Goal: Task Accomplishment & Management: Manage account settings

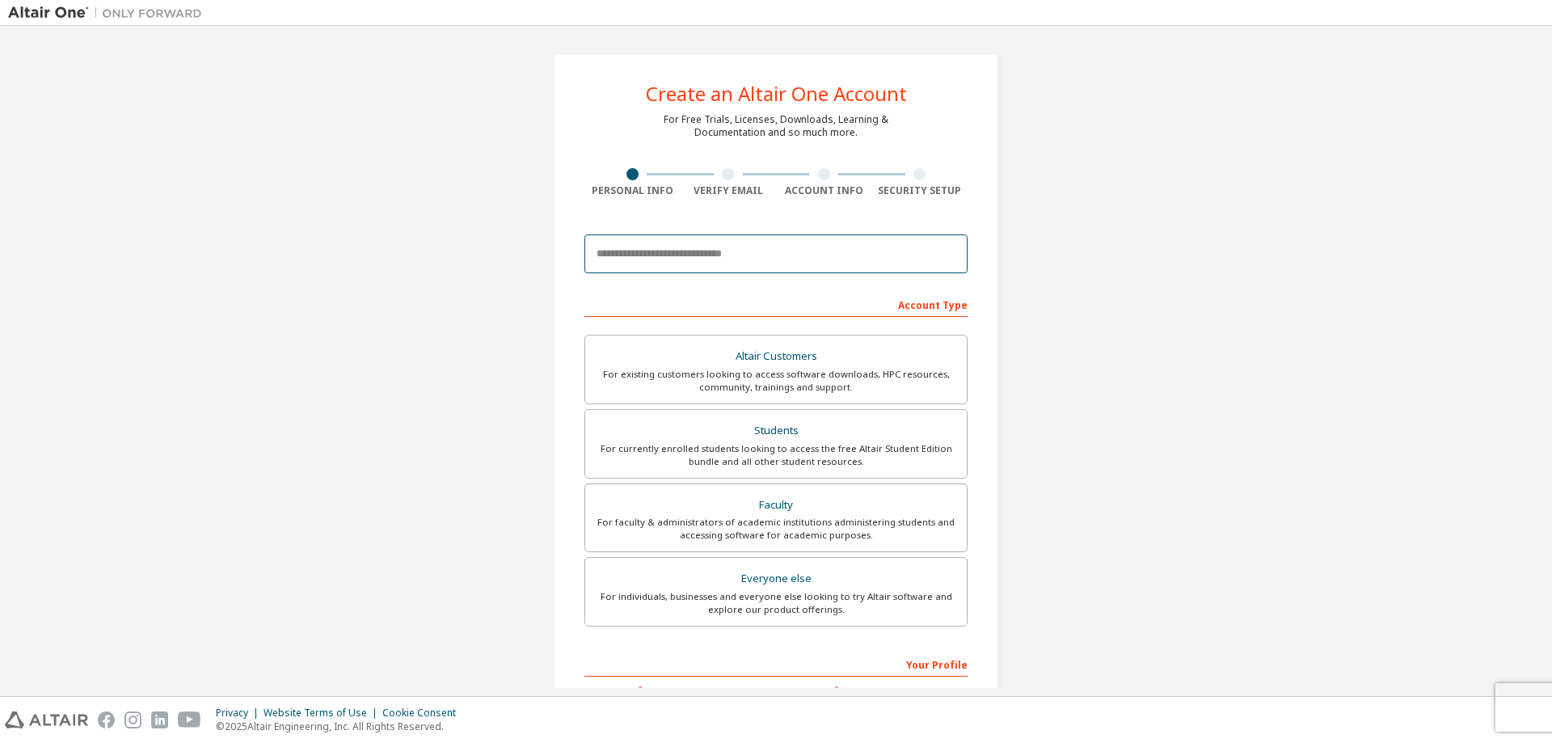
click at [645, 257] on input "email" at bounding box center [775, 253] width 383 height 39
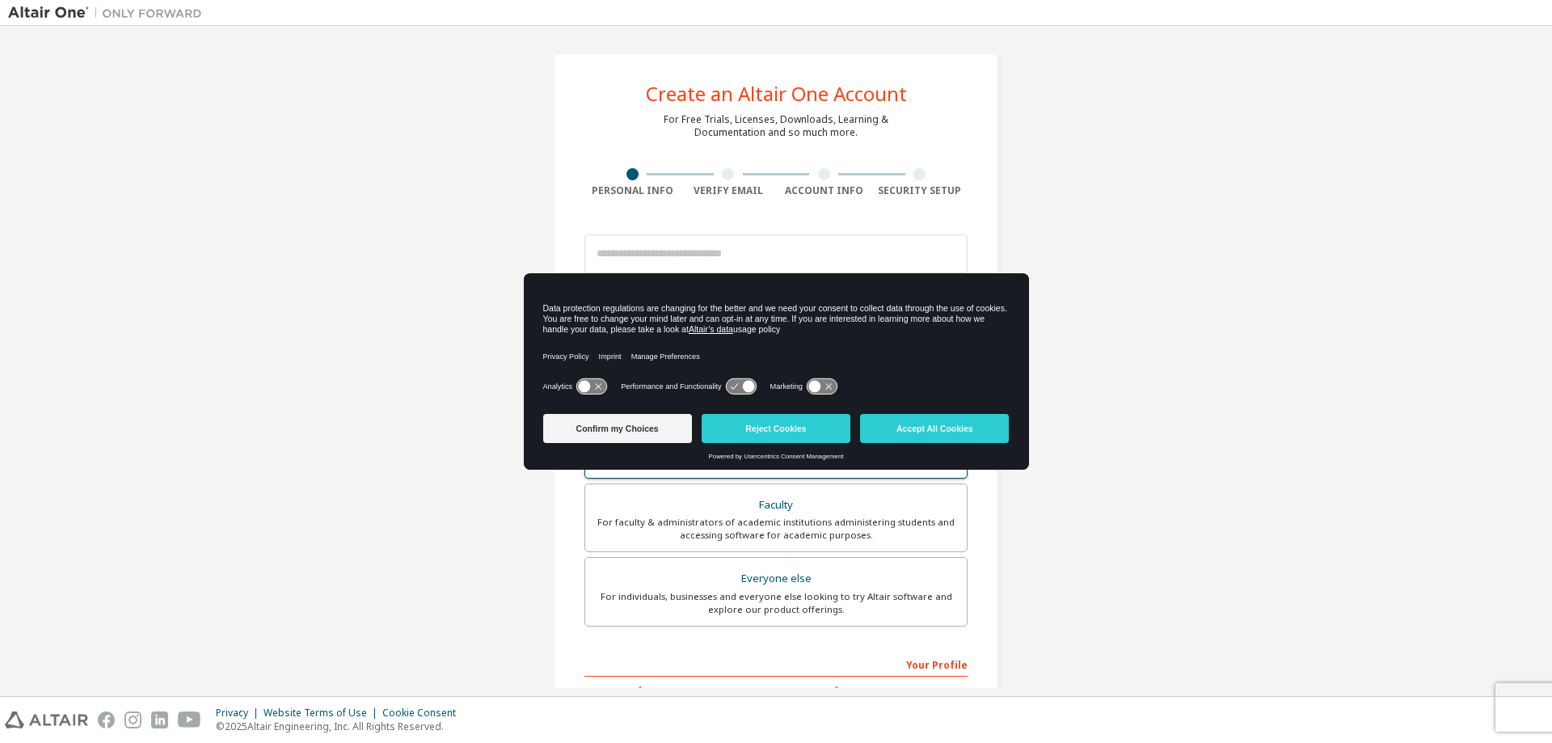
click at [911, 425] on button "Accept All Cookies" at bounding box center [934, 428] width 149 height 29
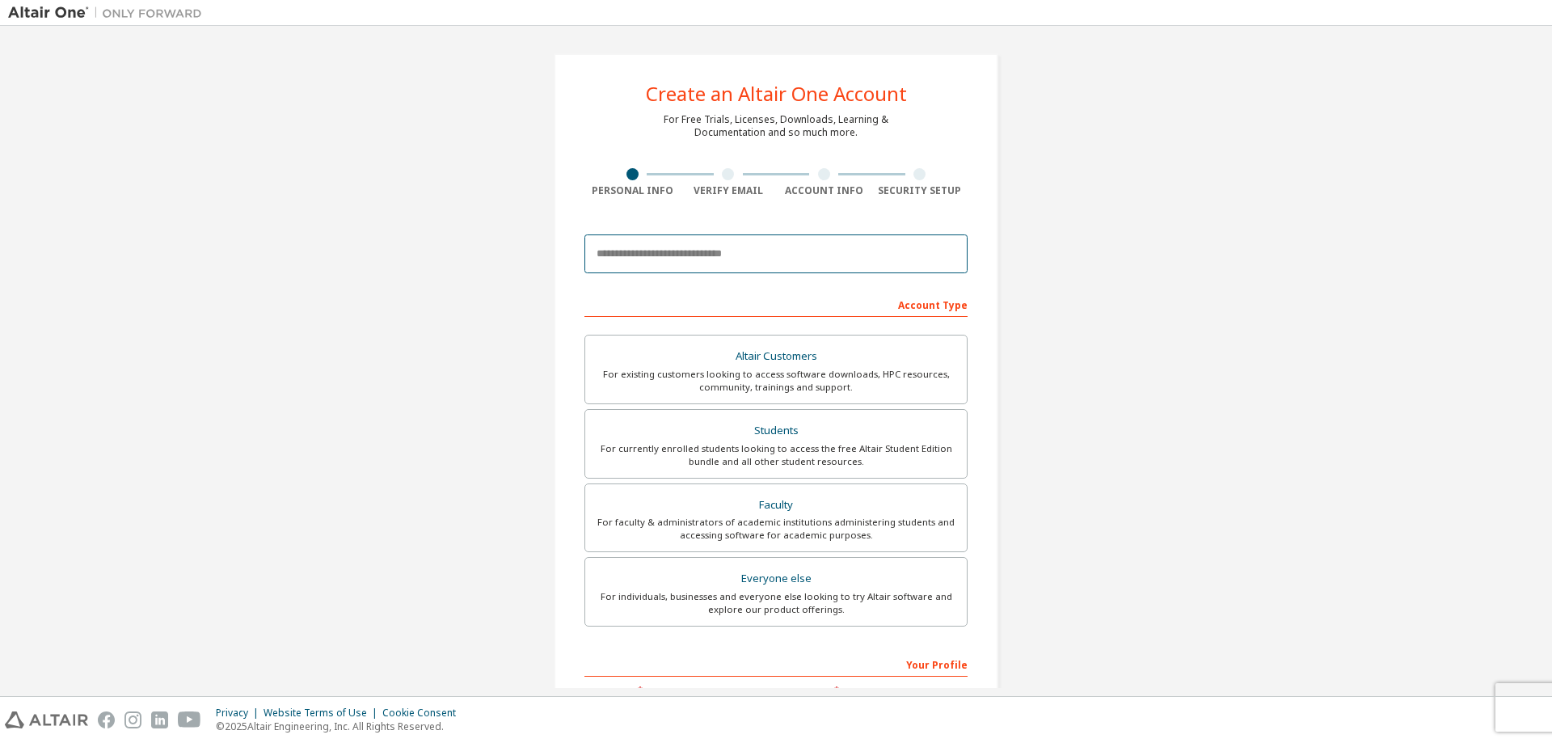
click at [660, 257] on input "email" at bounding box center [775, 253] width 383 height 39
type input "**********"
type input "*******"
type input "**********"
click at [799, 432] on div "Students" at bounding box center [776, 430] width 362 height 23
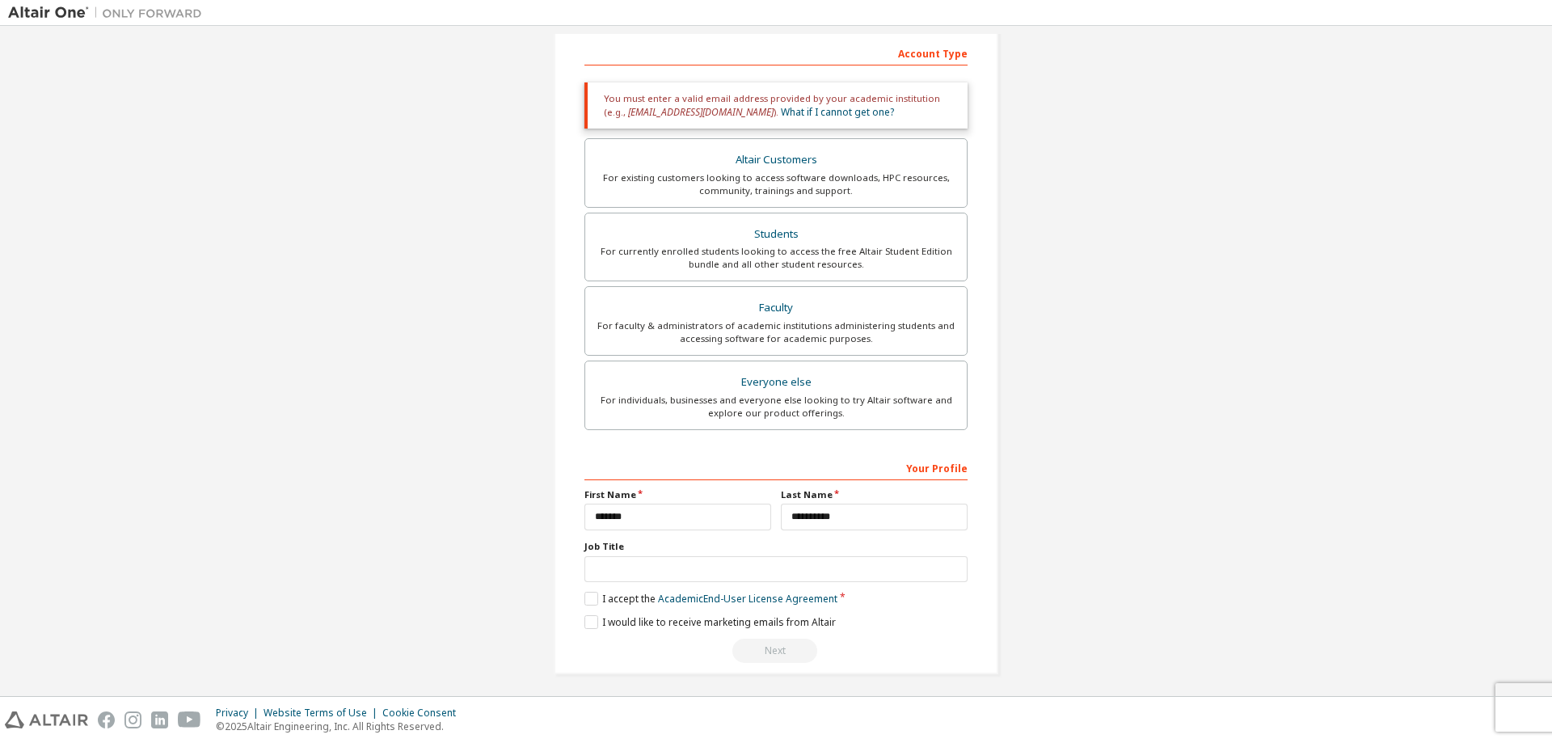
scroll to position [258, 0]
click at [656, 565] on input "text" at bounding box center [775, 563] width 383 height 27
type input "*"
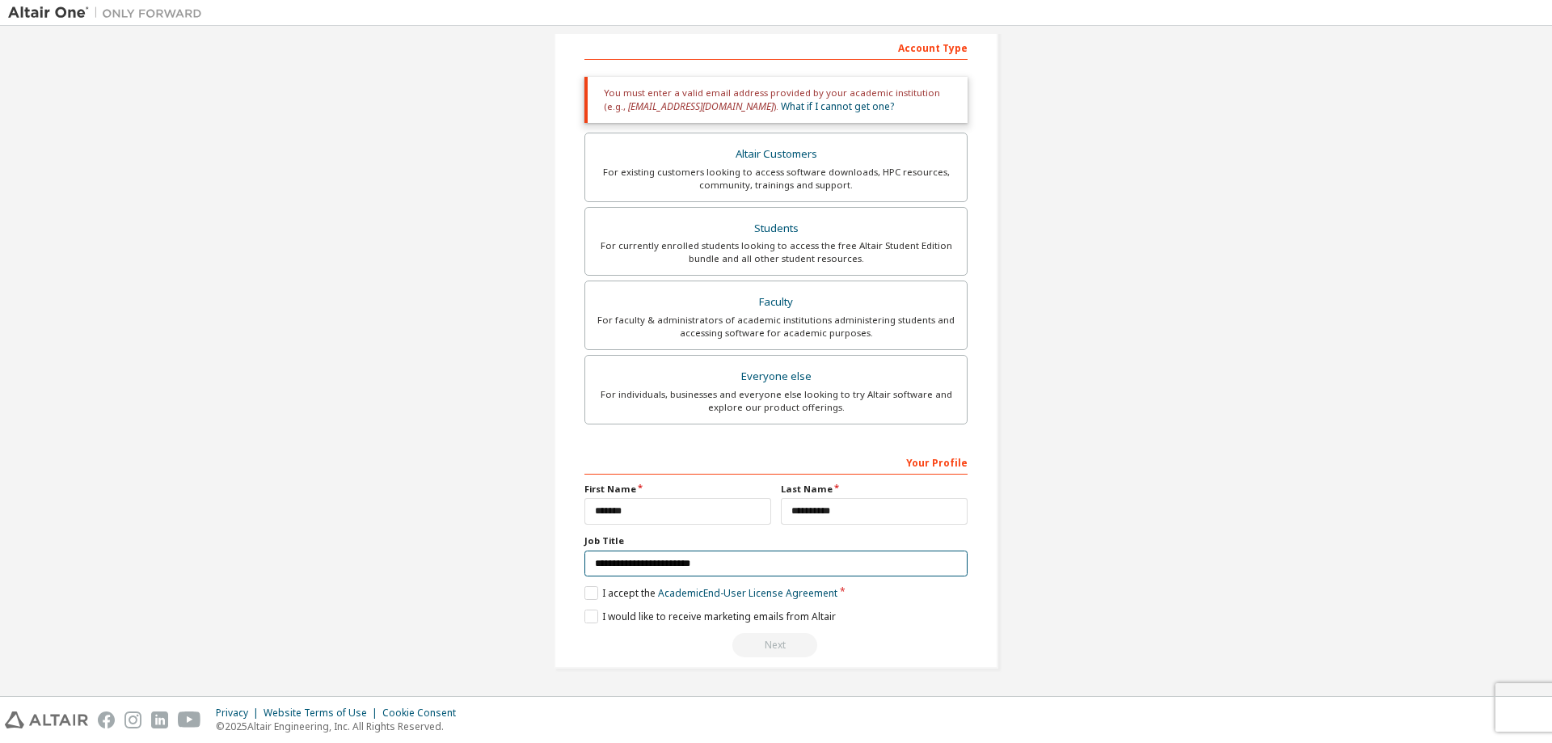
scroll to position [257, 0]
type input "**********"
click at [589, 595] on label "I accept the Academic End-User License Agreement" at bounding box center [710, 593] width 253 height 14
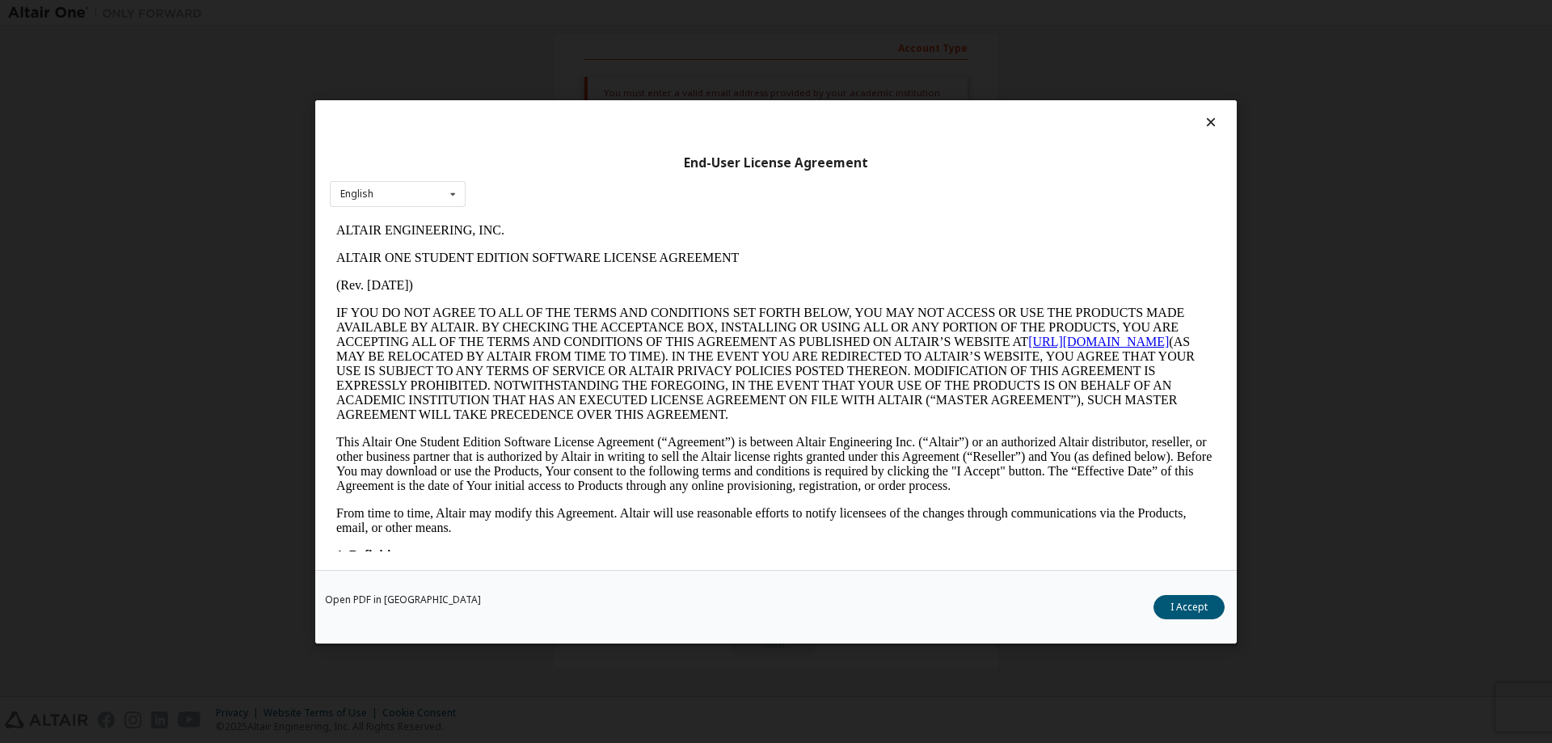
scroll to position [0, 0]
click at [1191, 609] on button "I Accept" at bounding box center [1188, 606] width 71 height 24
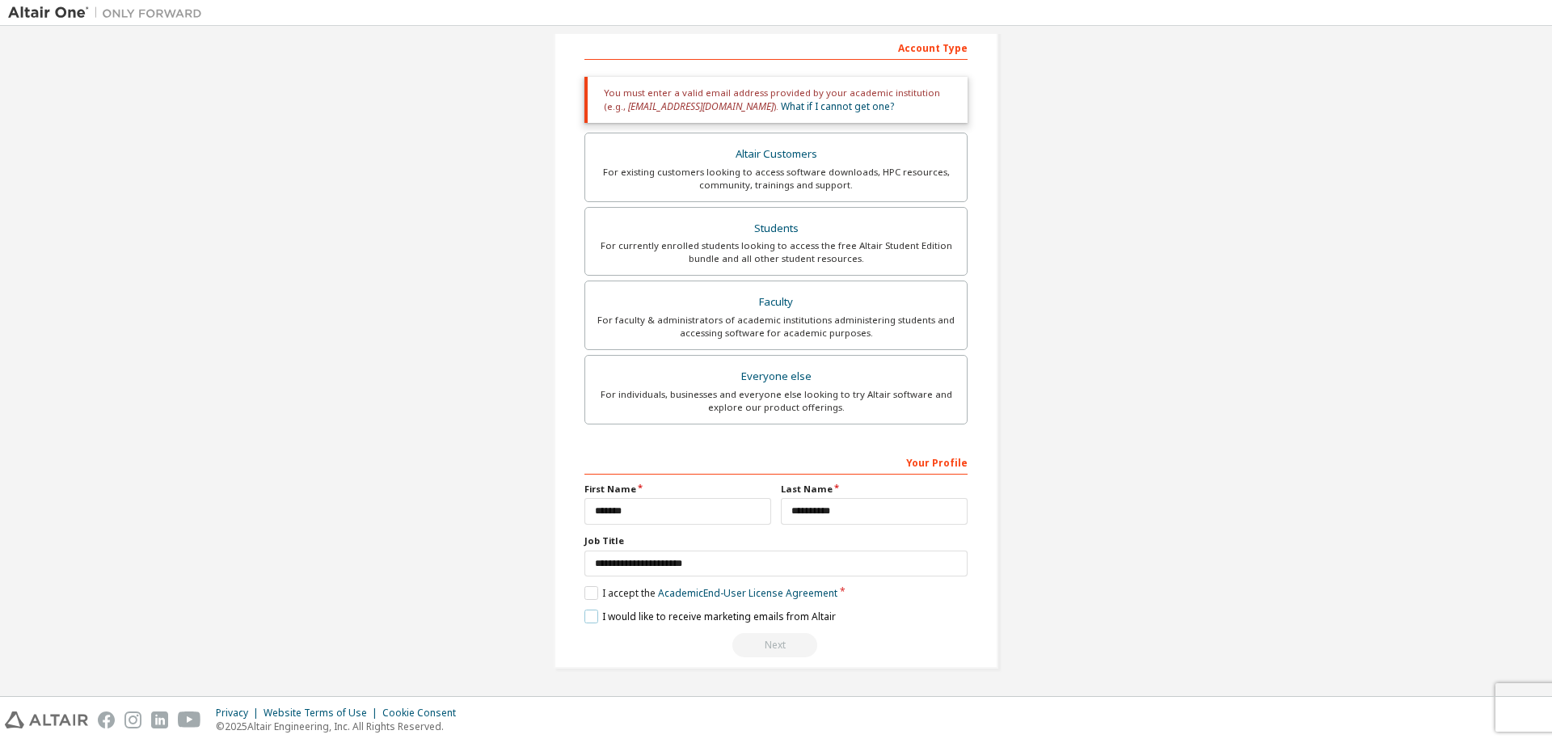
click at [590, 621] on label "I would like to receive marketing emails from Altair" at bounding box center [709, 616] width 251 height 14
click at [775, 651] on div "Next" at bounding box center [775, 645] width 383 height 24
click at [849, 512] on input "**********" at bounding box center [874, 511] width 187 height 27
click at [818, 537] on label "Job Title" at bounding box center [775, 540] width 383 height 13
click at [588, 595] on label "I accept the Academic End-User License Agreement" at bounding box center [710, 593] width 253 height 14
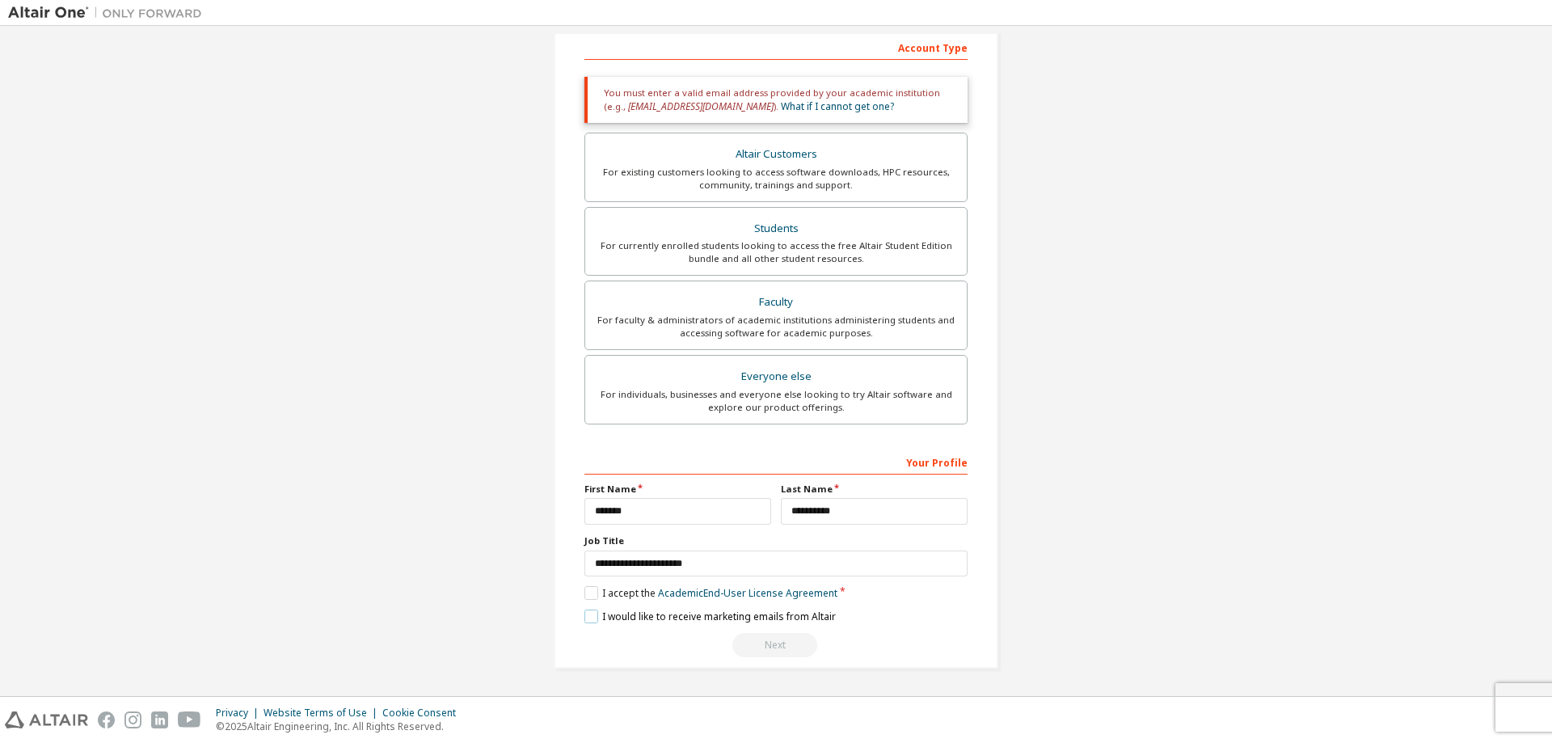
click at [584, 615] on label "I would like to receive marketing emails from Altair" at bounding box center [709, 616] width 251 height 14
click at [592, 588] on label "I accept the Academic End-User License Agreement" at bounding box center [710, 593] width 253 height 14
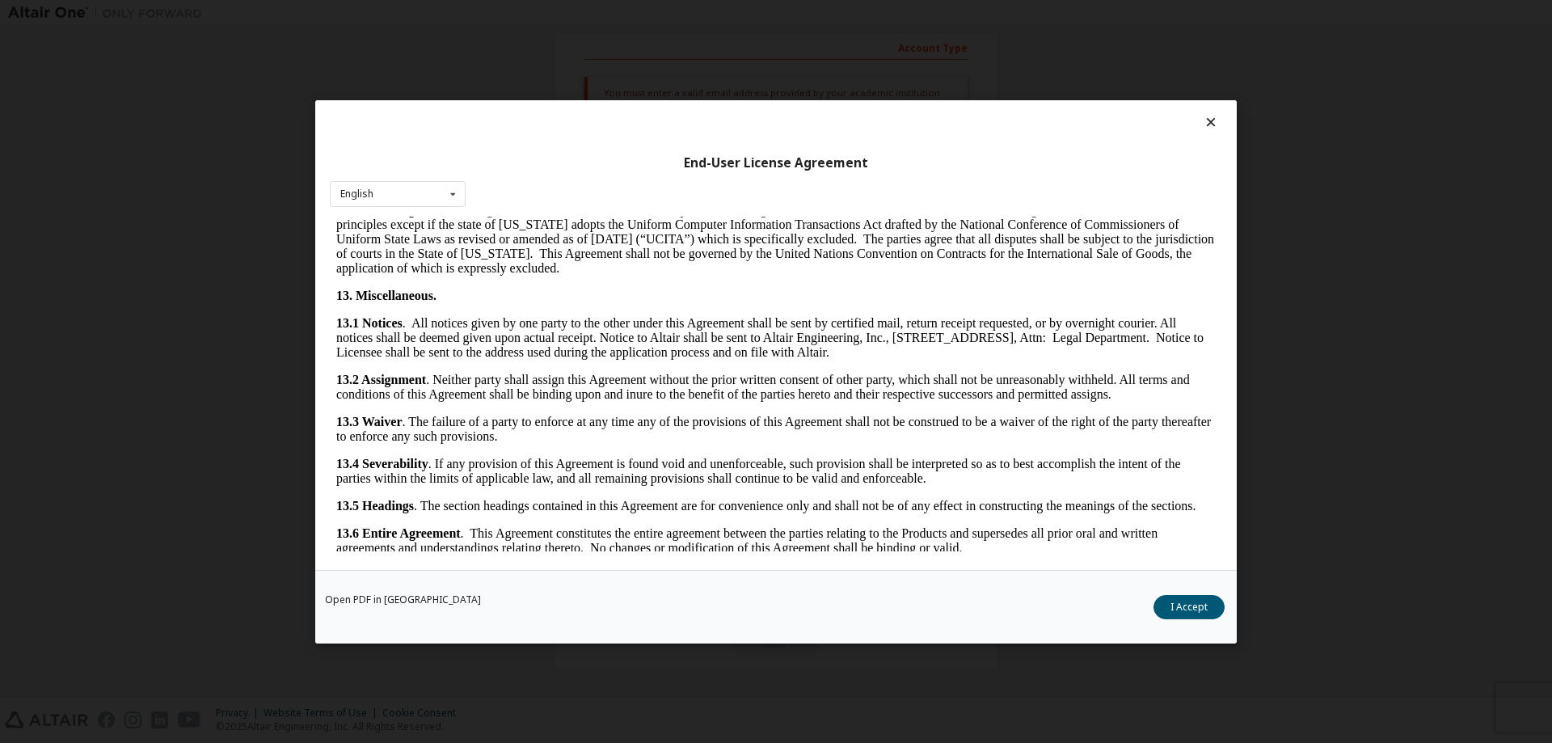
scroll to position [2434, 0]
click at [1172, 609] on button "I Accept" at bounding box center [1188, 606] width 71 height 24
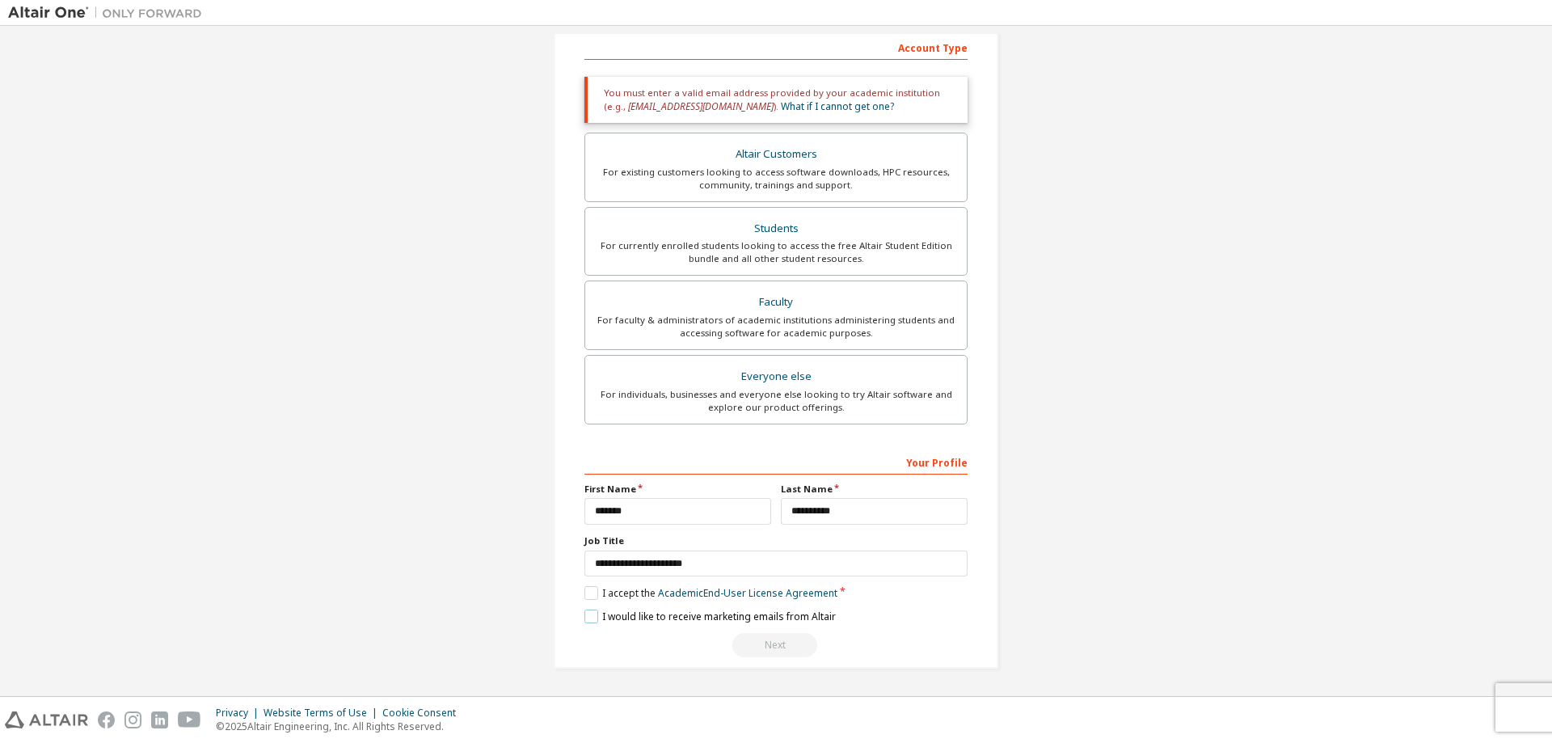
click at [590, 616] on label "I would like to receive marketing emails from Altair" at bounding box center [709, 616] width 251 height 14
click at [786, 641] on div "Next" at bounding box center [775, 645] width 383 height 24
click at [785, 641] on div "Next" at bounding box center [775, 645] width 383 height 24
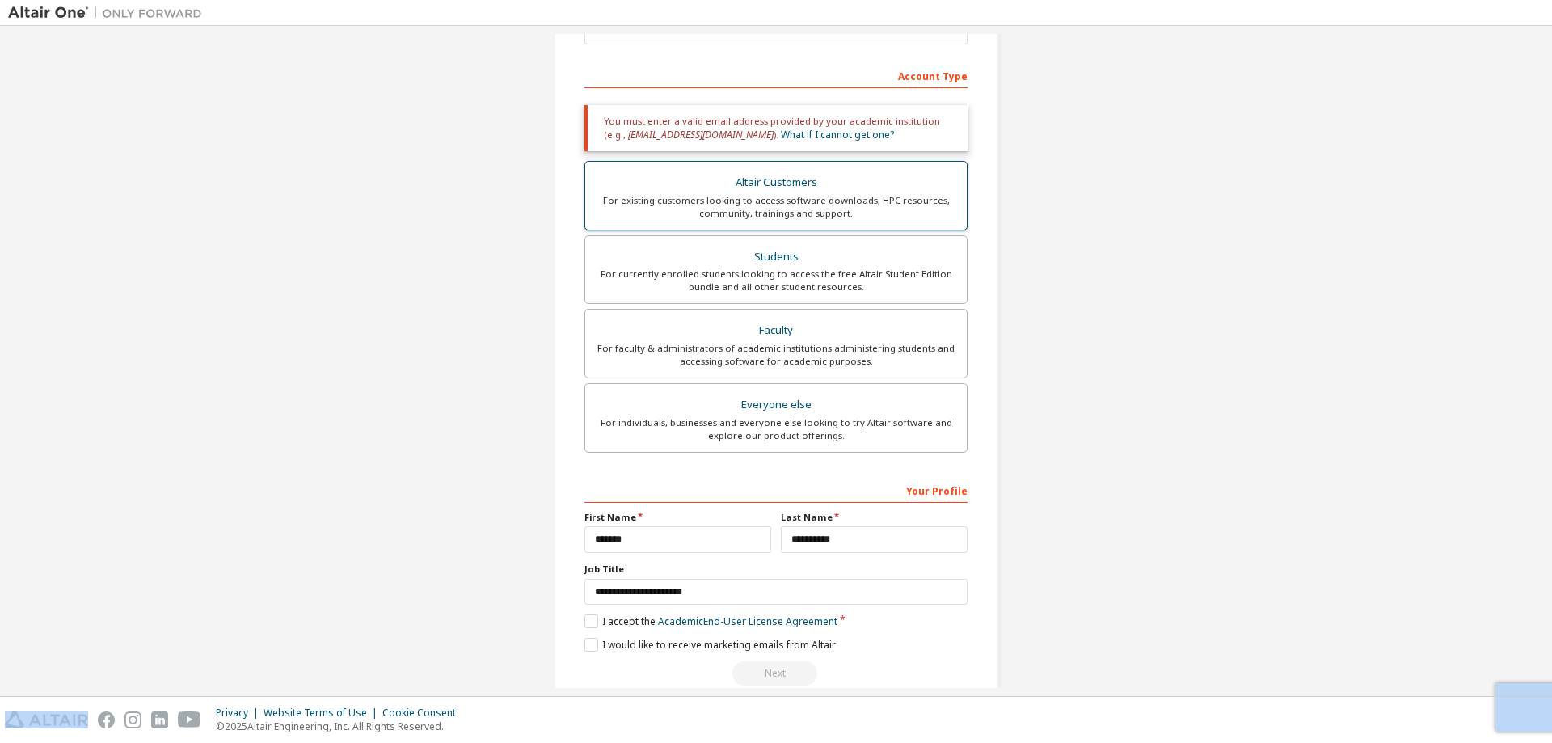
scroll to position [257, 0]
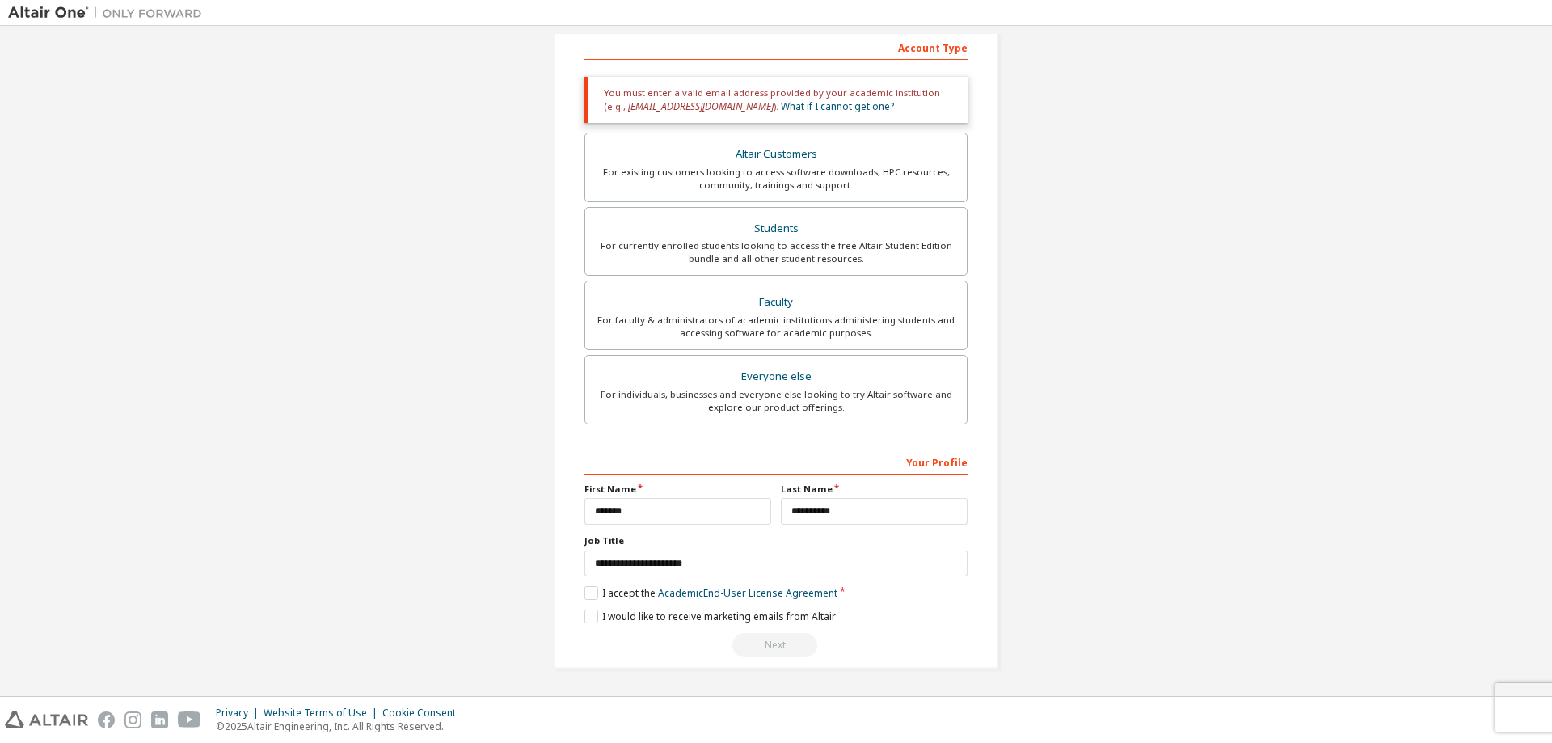
click at [769, 649] on div "Next" at bounding box center [775, 645] width 383 height 24
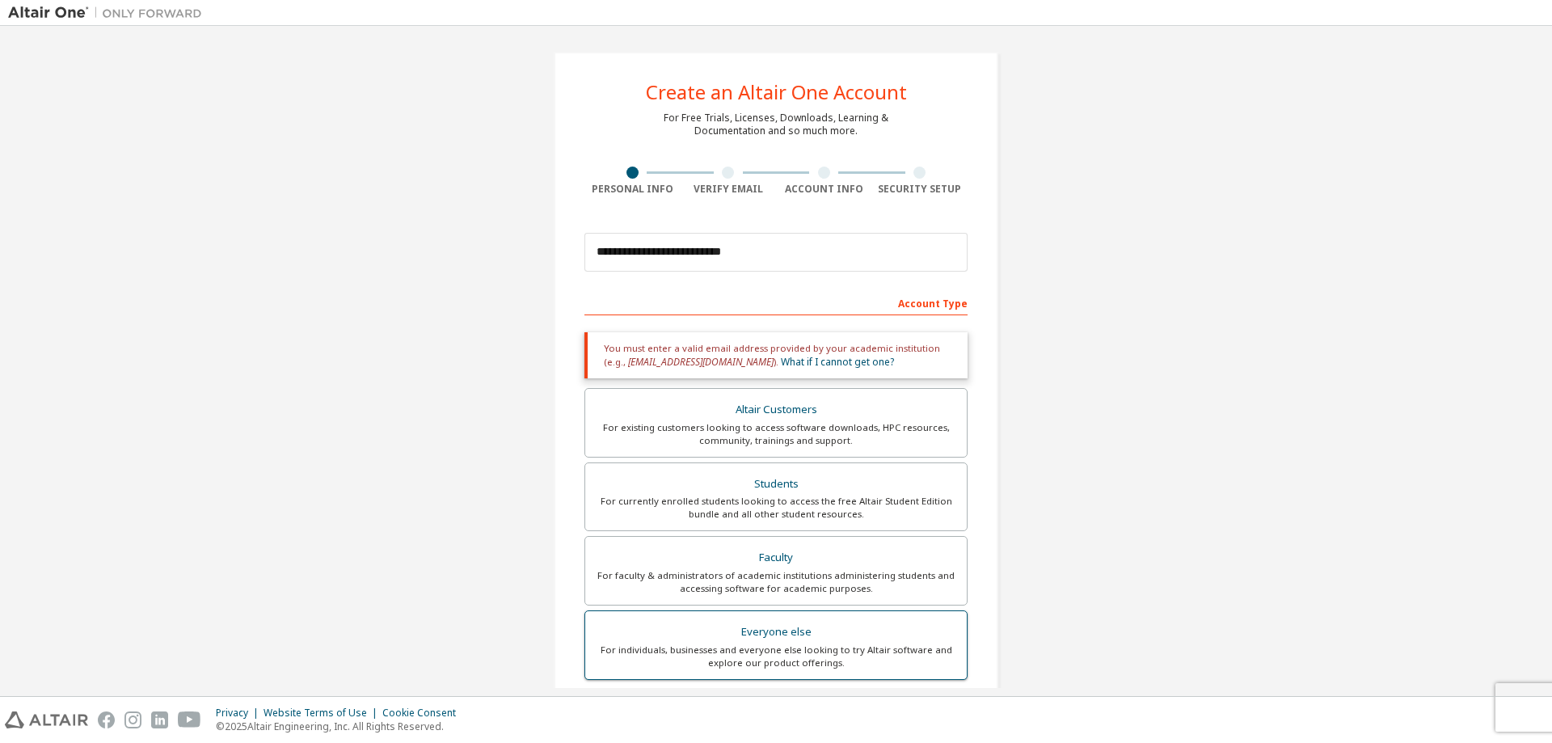
scroll to position [0, 0]
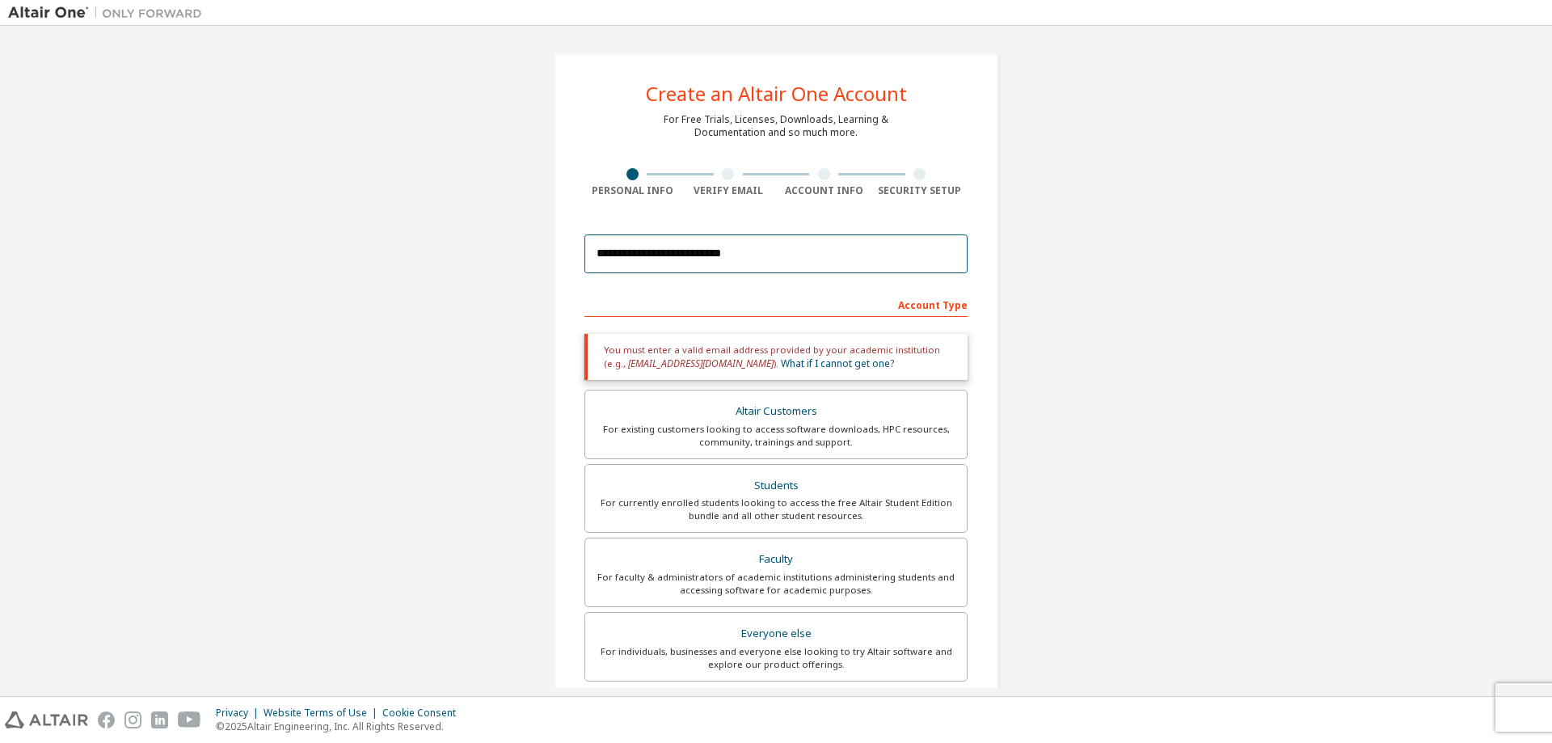
drag, startPoint x: 783, startPoint y: 246, endPoint x: 204, endPoint y: 283, distance: 580.7
click at [204, 283] on div "**********" at bounding box center [776, 489] width 1536 height 911
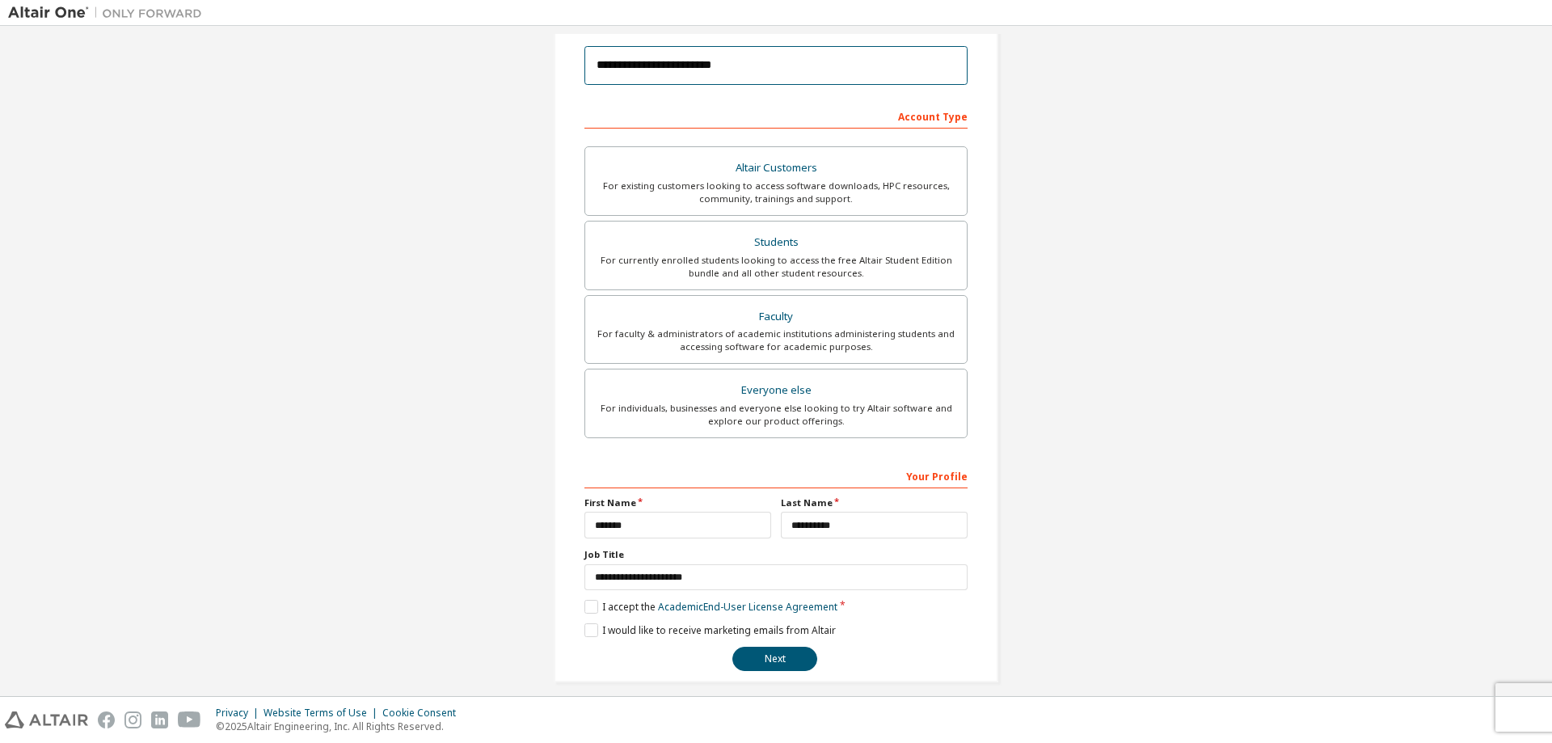
scroll to position [202, 0]
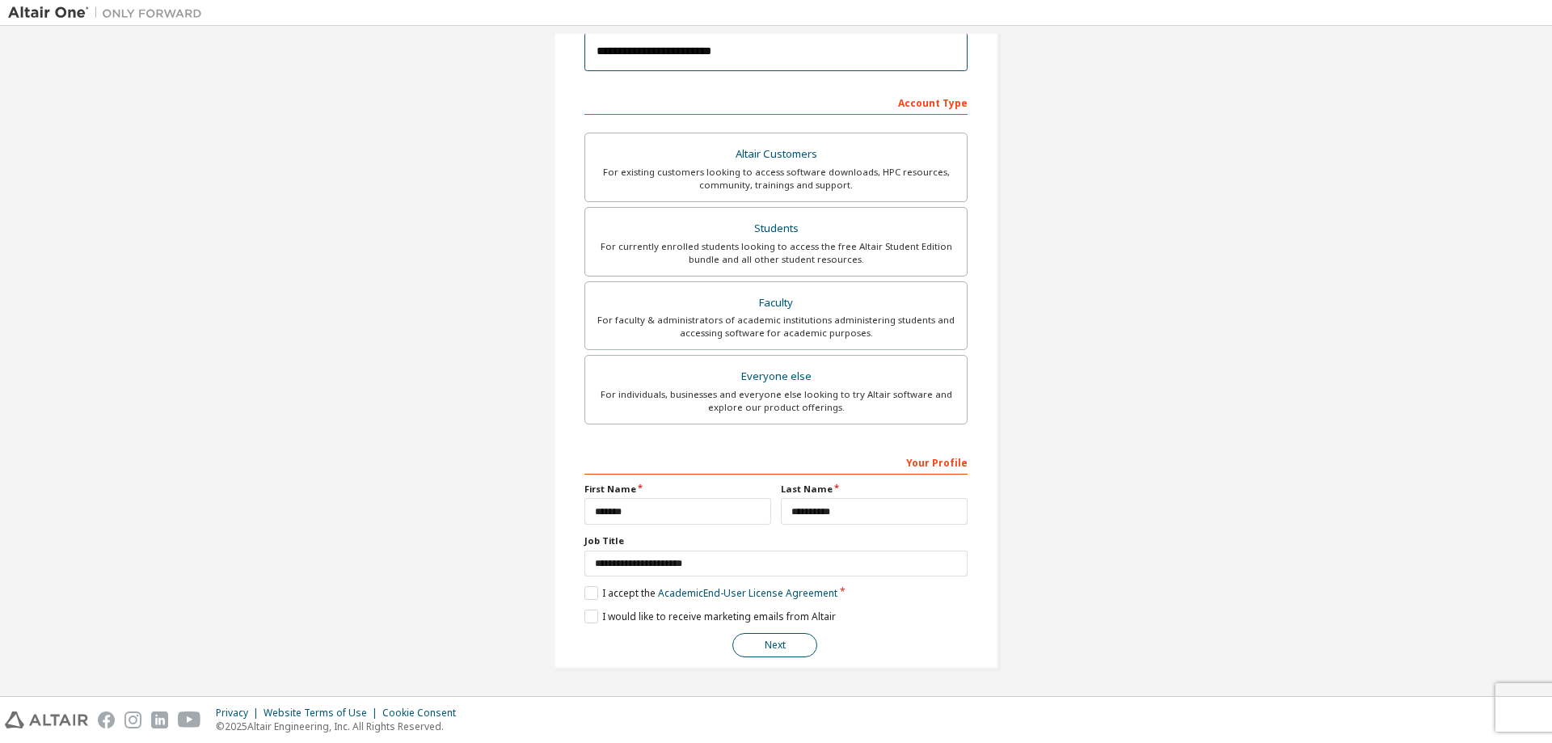
type input "**********"
click at [775, 651] on button "Next" at bounding box center [774, 645] width 85 height 24
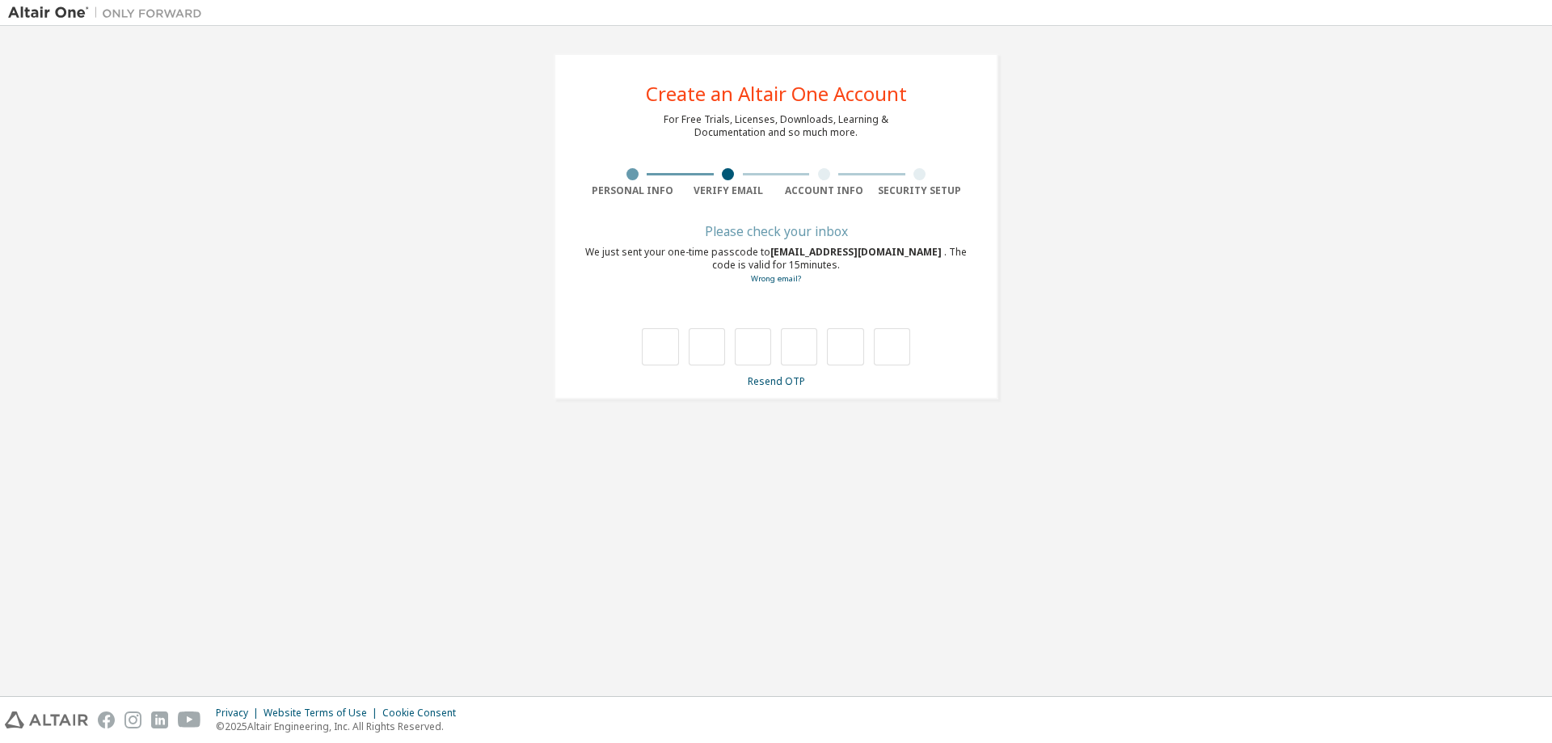
scroll to position [0, 0]
type input "*"
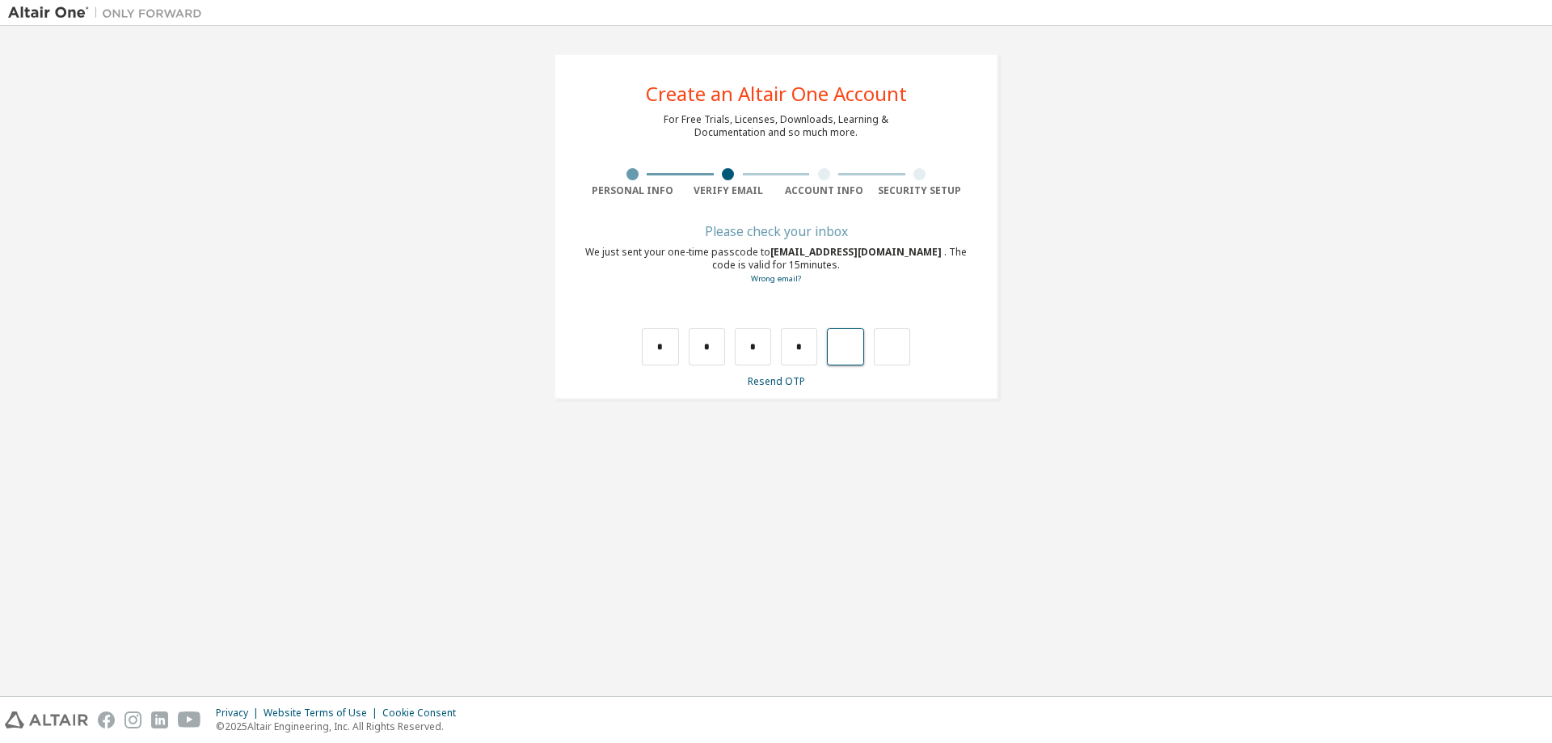
type input "*"
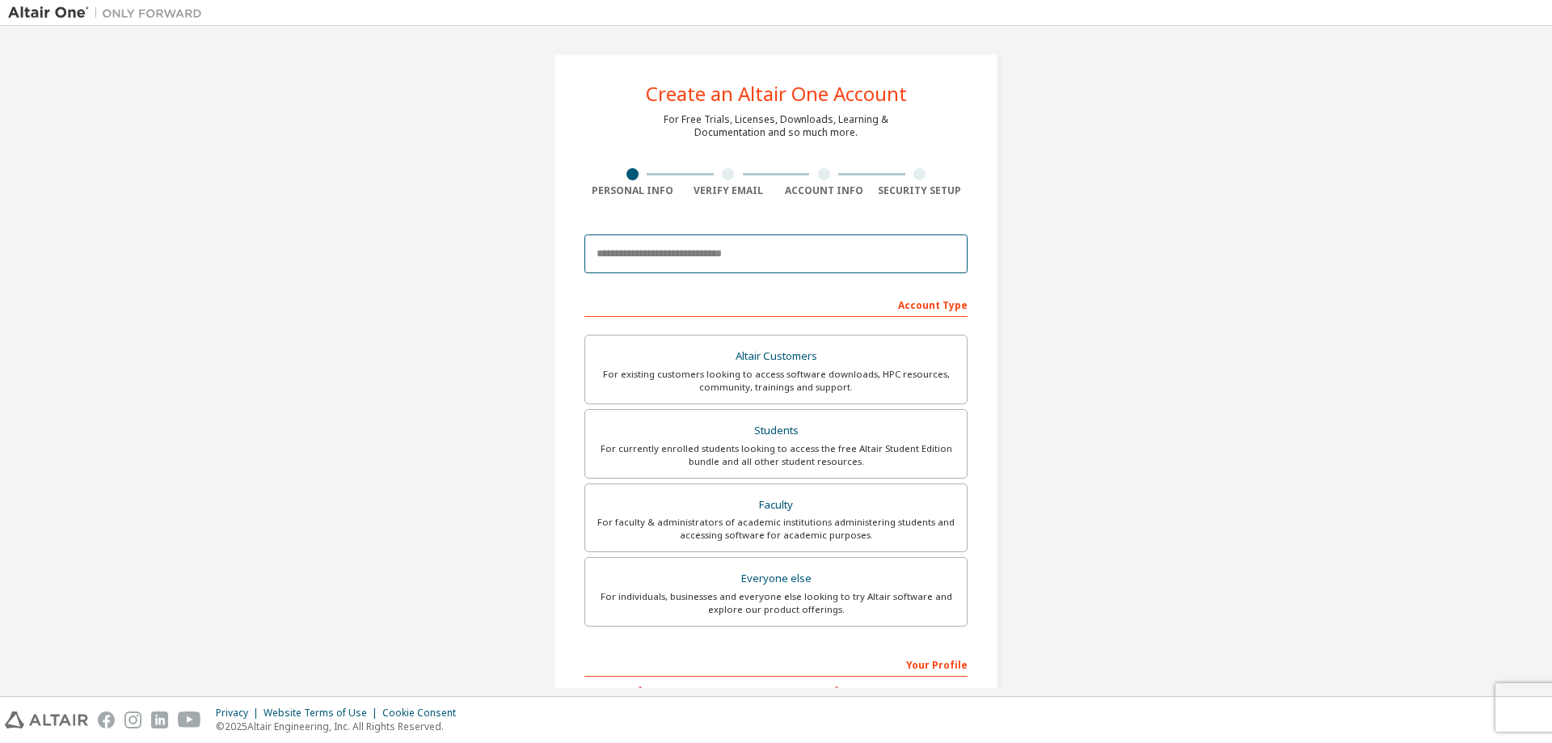
click at [679, 263] on input "email" at bounding box center [775, 253] width 383 height 39
type input "*"
type input "**********"
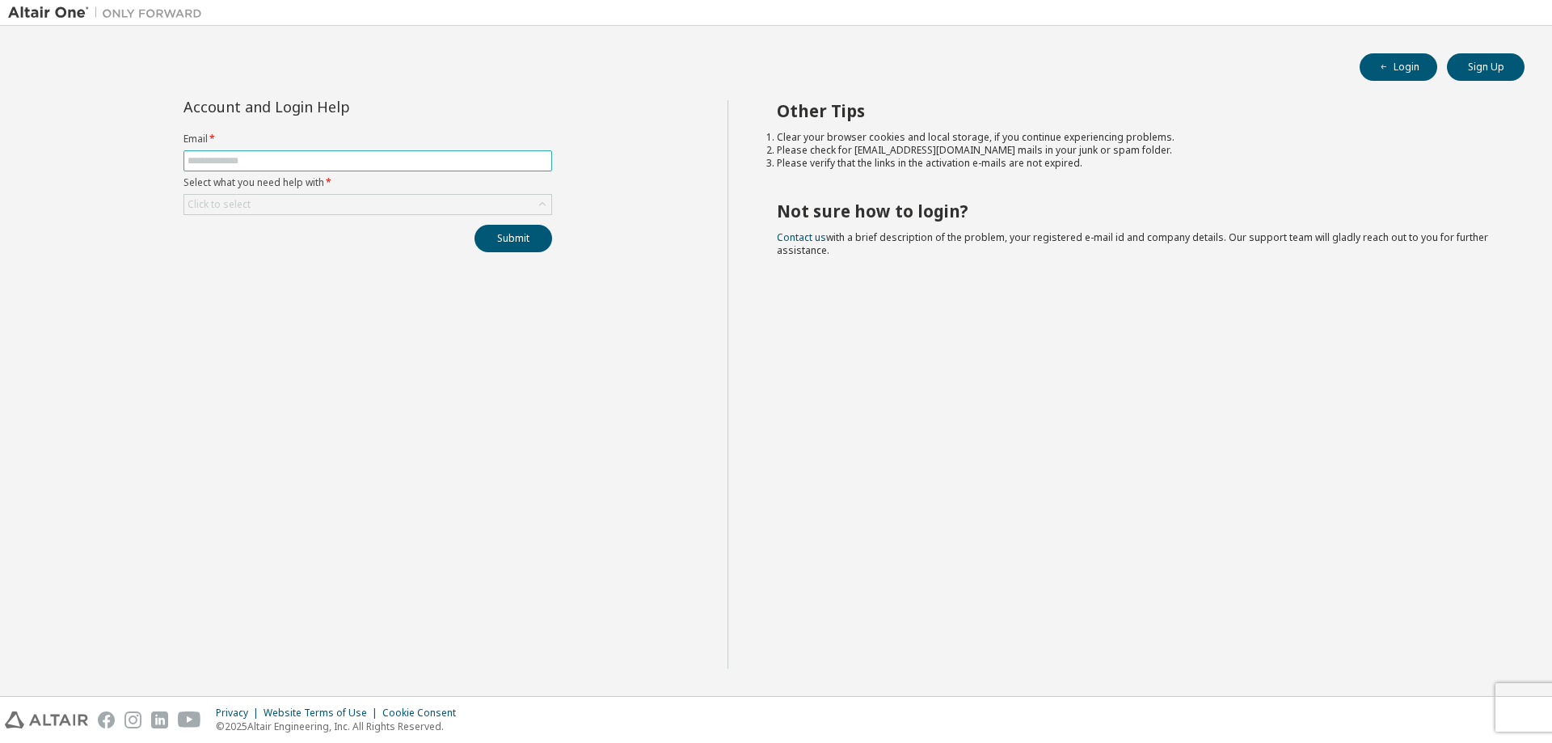
click at [279, 155] on input "text" at bounding box center [368, 160] width 360 height 13
type input "**********"
click at [453, 204] on div "Click to select" at bounding box center [367, 204] width 367 height 19
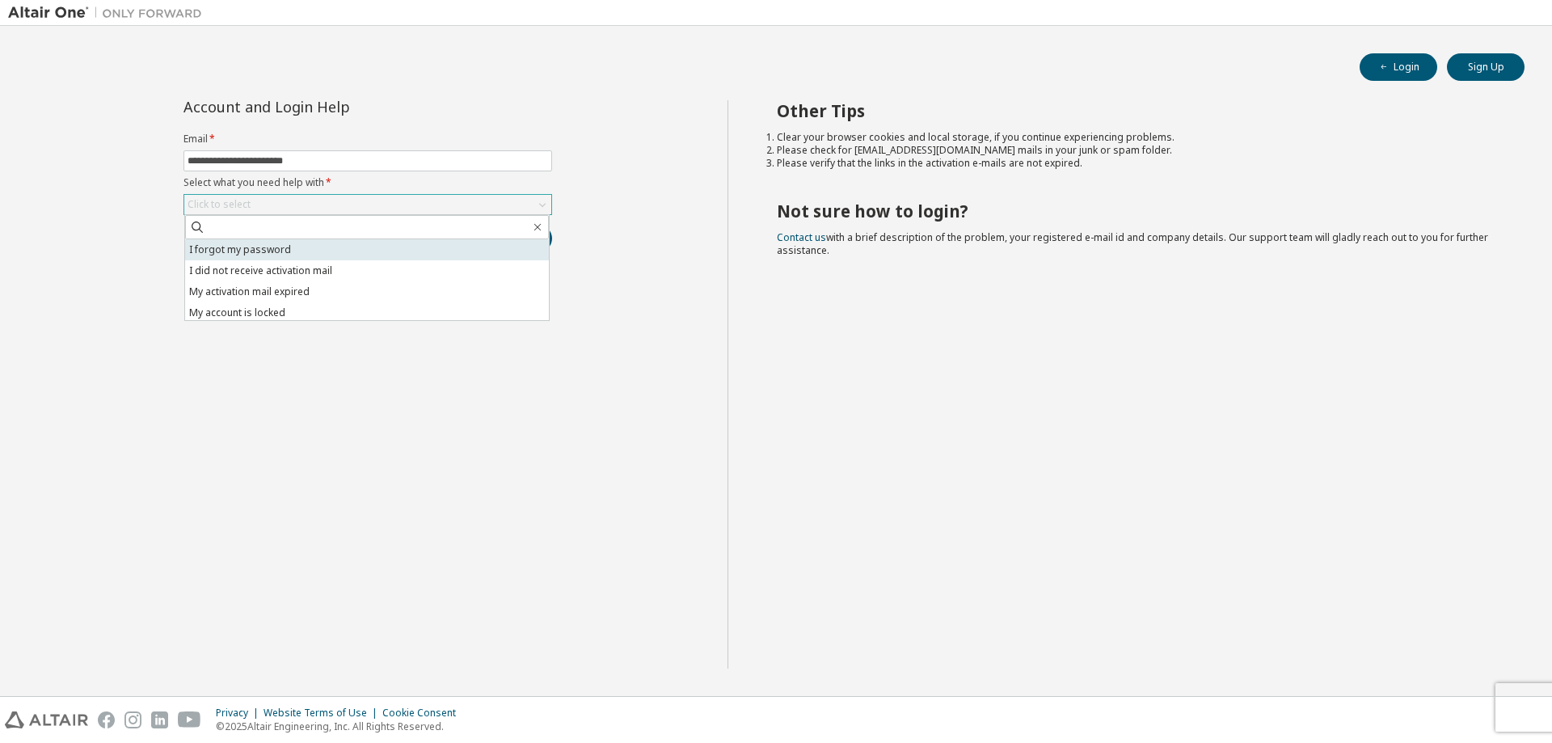
click at [276, 255] on li "I forgot my password" at bounding box center [367, 249] width 364 height 21
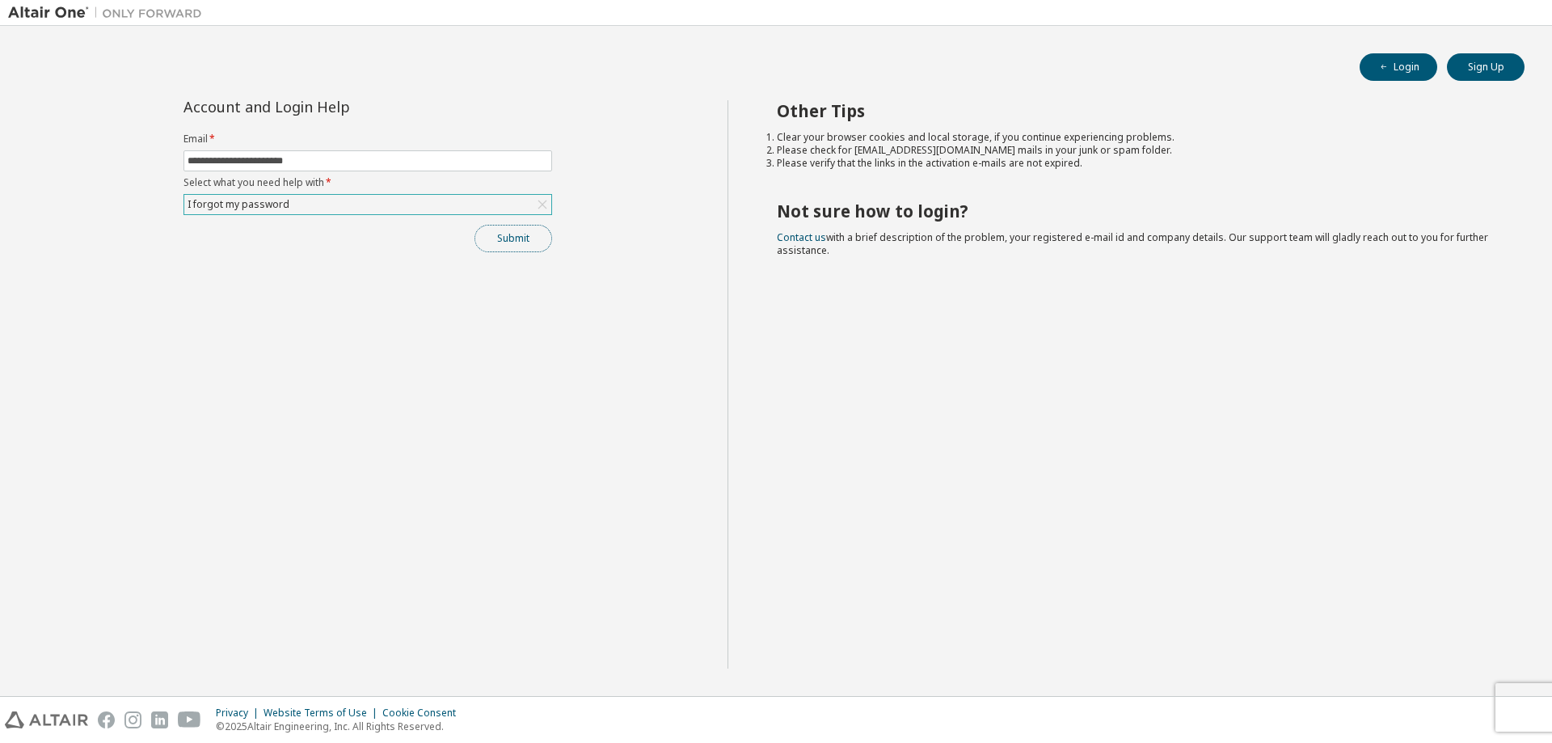
click at [513, 244] on button "Submit" at bounding box center [513, 238] width 78 height 27
click at [533, 241] on button "Submit" at bounding box center [513, 238] width 78 height 27
click at [1452, 702] on span "Account activation mail is sent to your registered e-mail address. Please follo…" at bounding box center [1429, 693] width 188 height 52
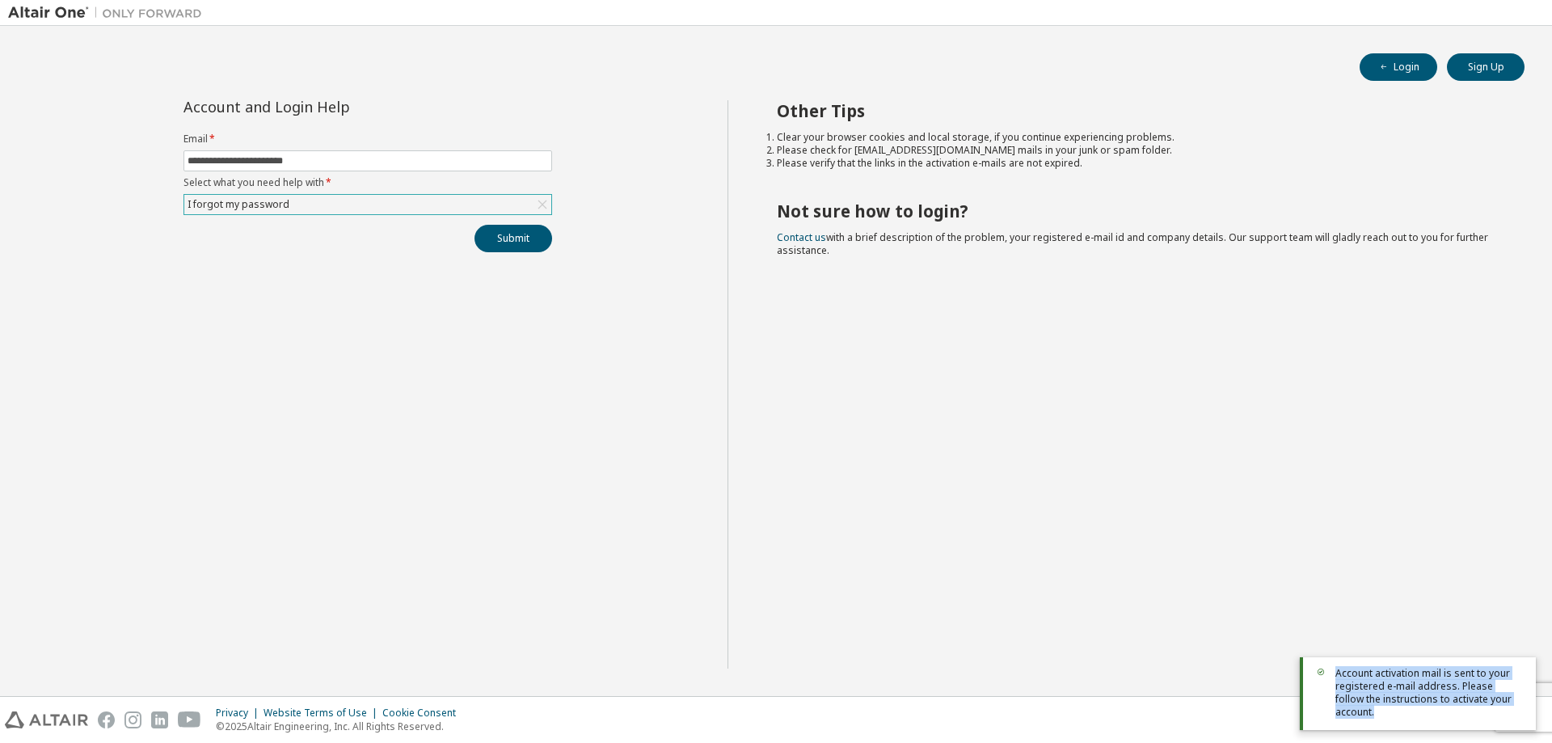
drag, startPoint x: 1335, startPoint y: 687, endPoint x: 1534, endPoint y: 724, distance: 202.3
click at [1534, 724] on div "Account activation mail is sent to your registered e-mail address. Please follo…" at bounding box center [1418, 693] width 236 height 73
click at [1524, 719] on div at bounding box center [1524, 719] width 0 height 0
